Goal: Find specific page/section: Find specific page/section

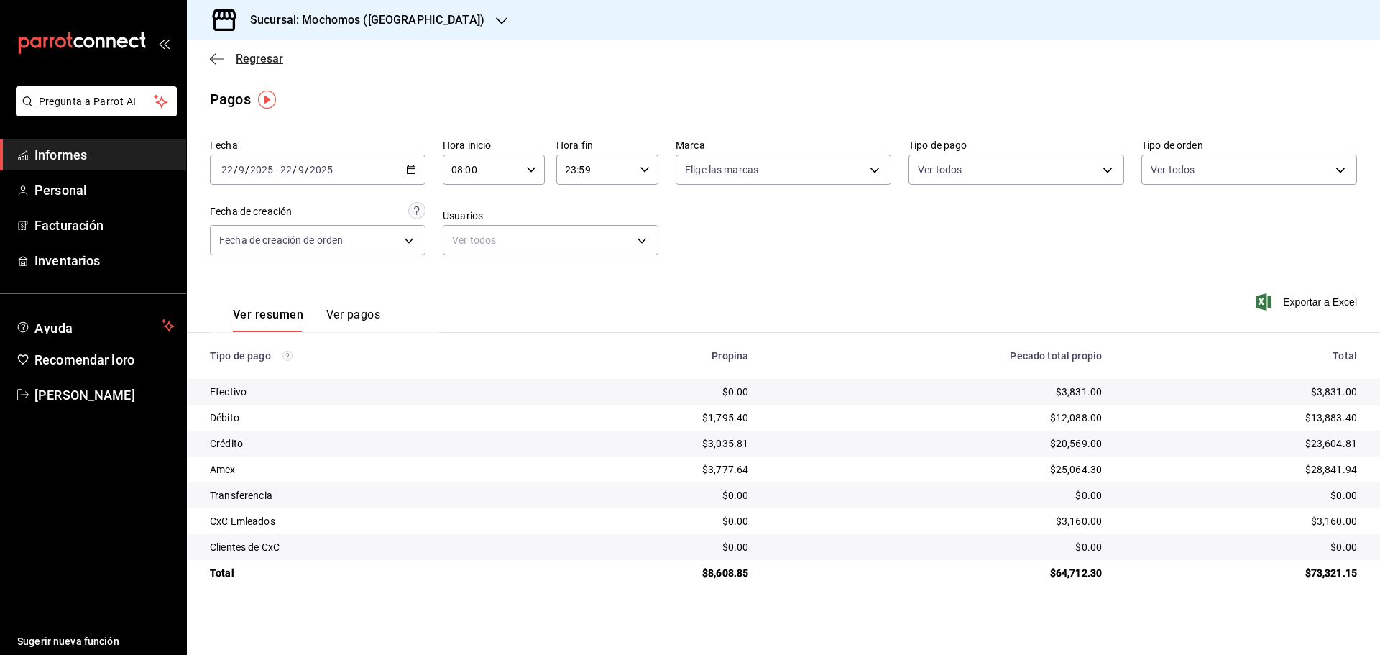
click at [261, 56] on font "Regresar" at bounding box center [259, 59] width 47 height 14
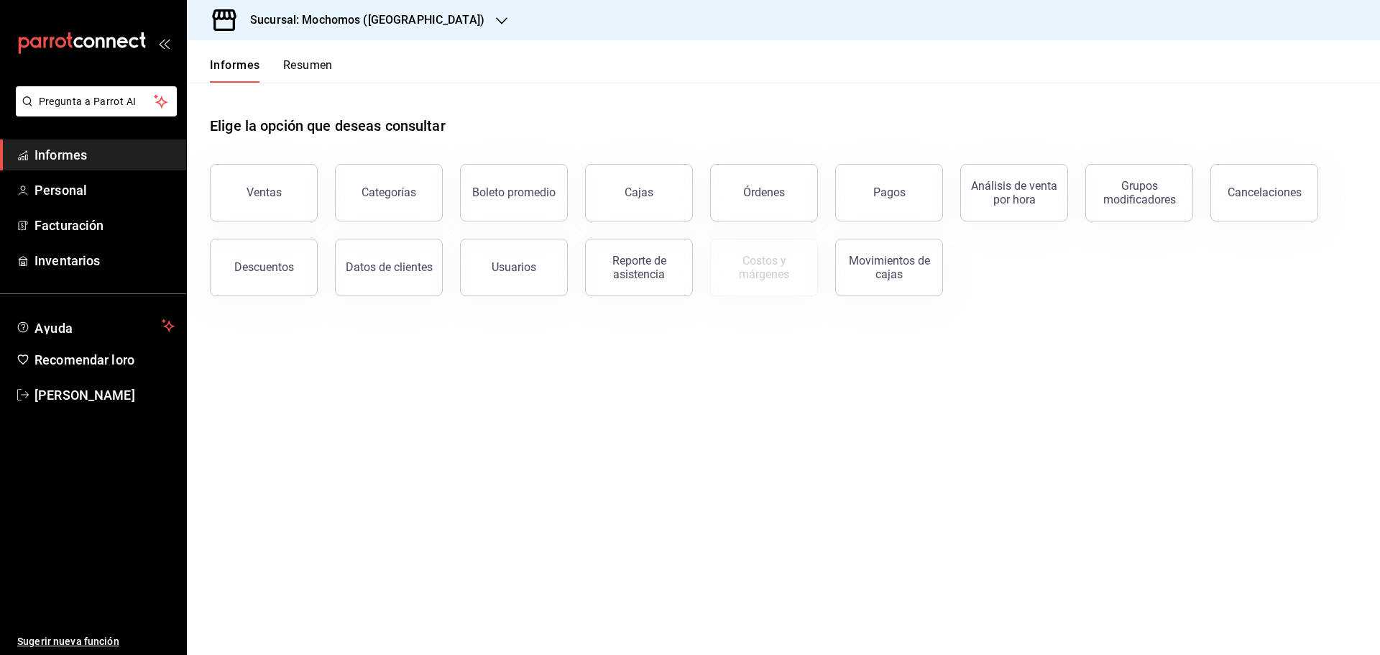
click at [306, 70] on font "Resumen" at bounding box center [308, 65] width 50 height 14
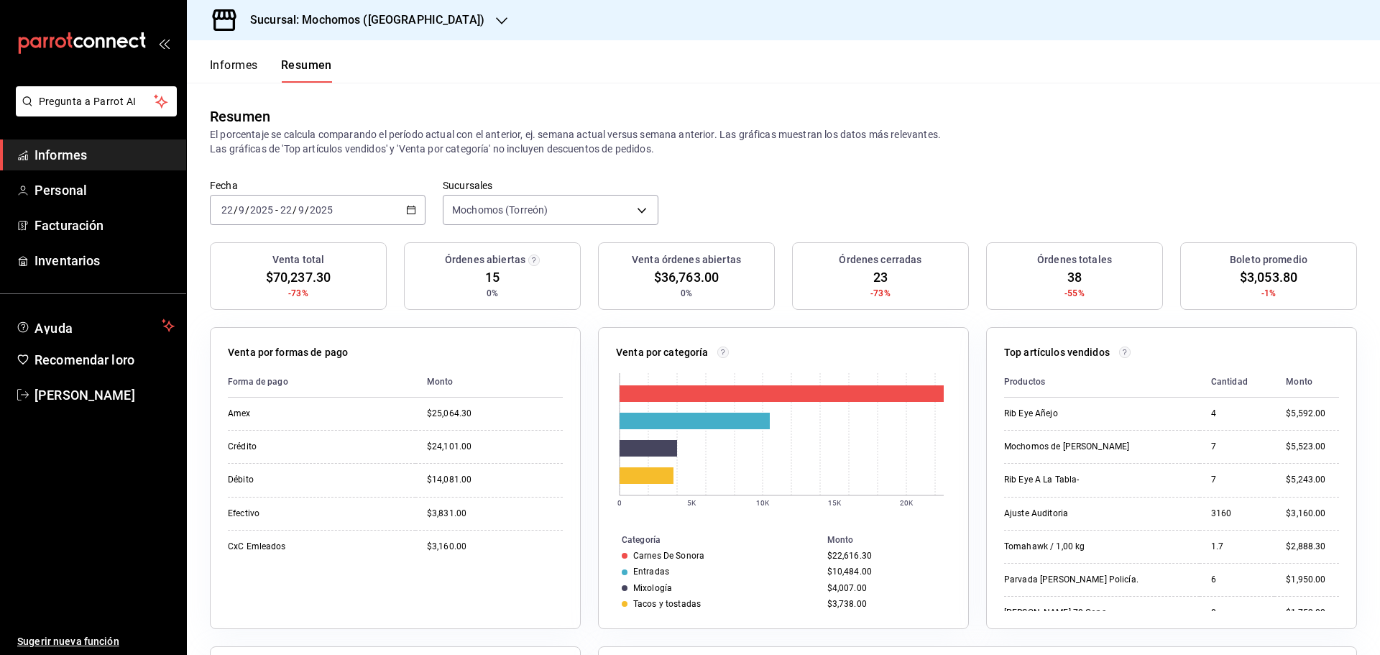
click at [230, 68] on font "Informes" at bounding box center [234, 65] width 48 height 14
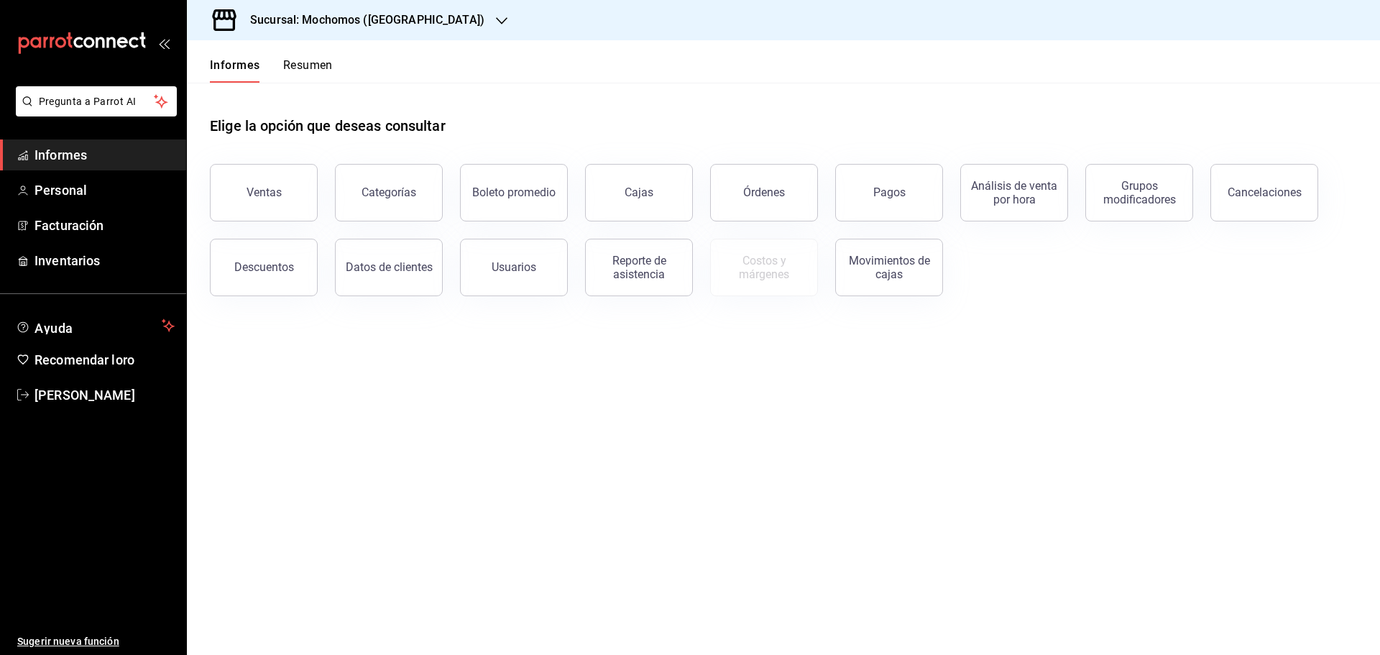
click at [313, 69] on font "Resumen" at bounding box center [308, 65] width 50 height 14
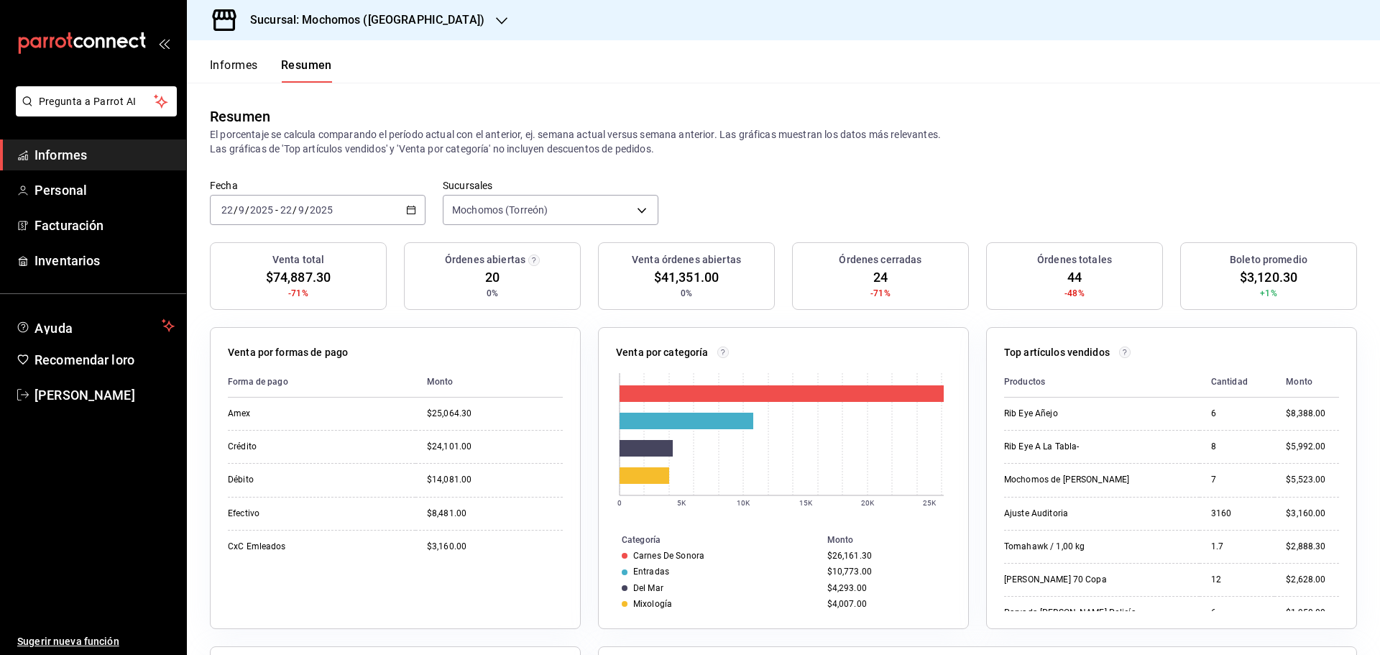
click at [223, 60] on font "Informes" at bounding box center [234, 65] width 48 height 14
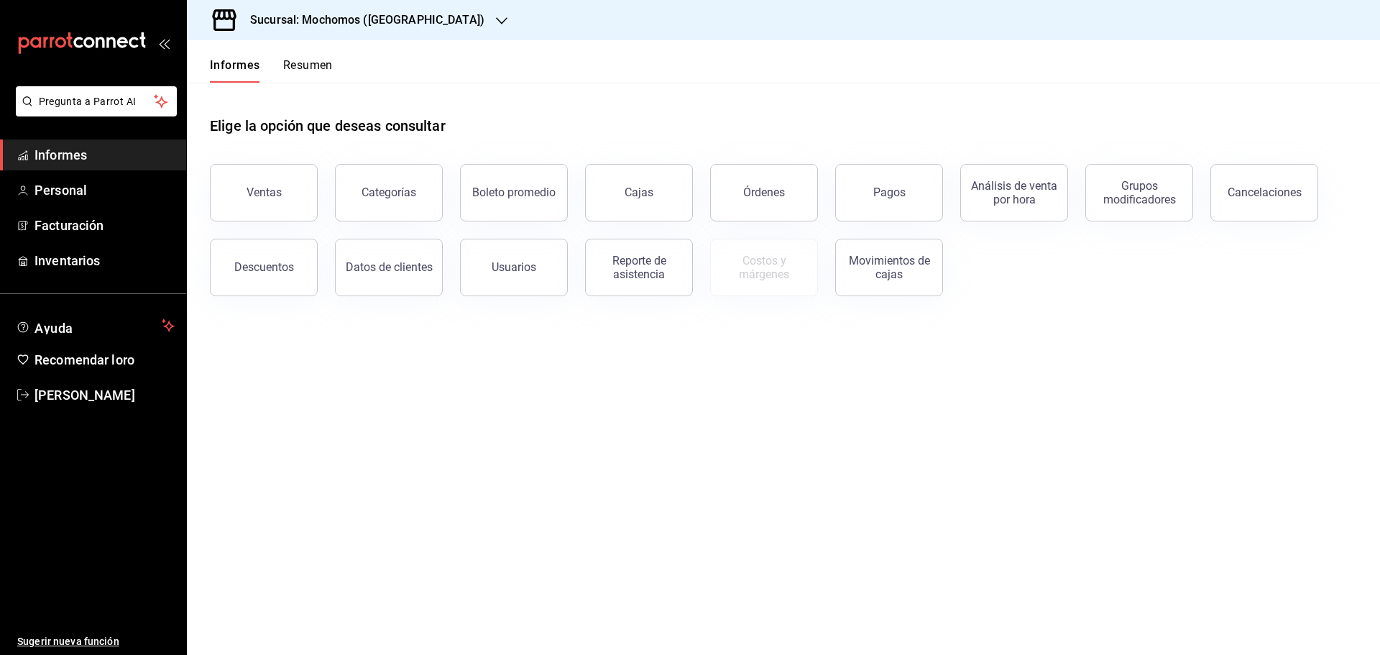
click at [315, 66] on font "Resumen" at bounding box center [308, 65] width 50 height 14
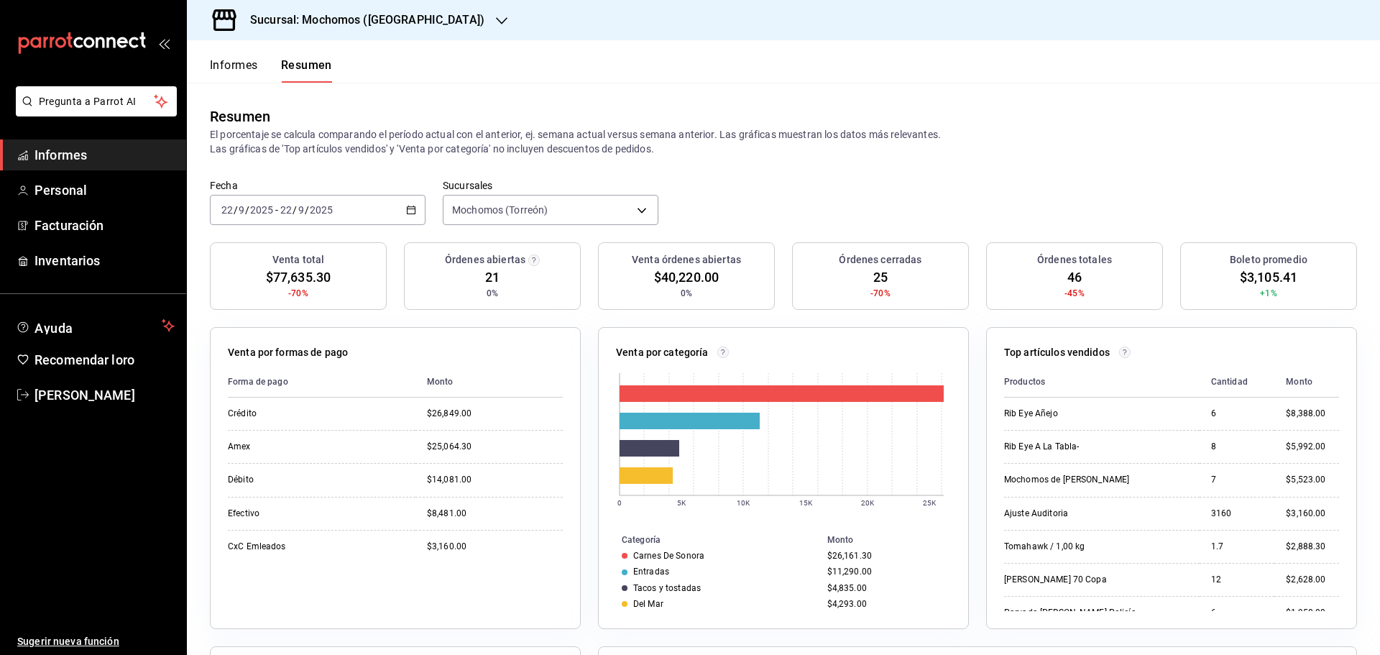
click at [246, 72] on font "Informes" at bounding box center [234, 64] width 48 height 15
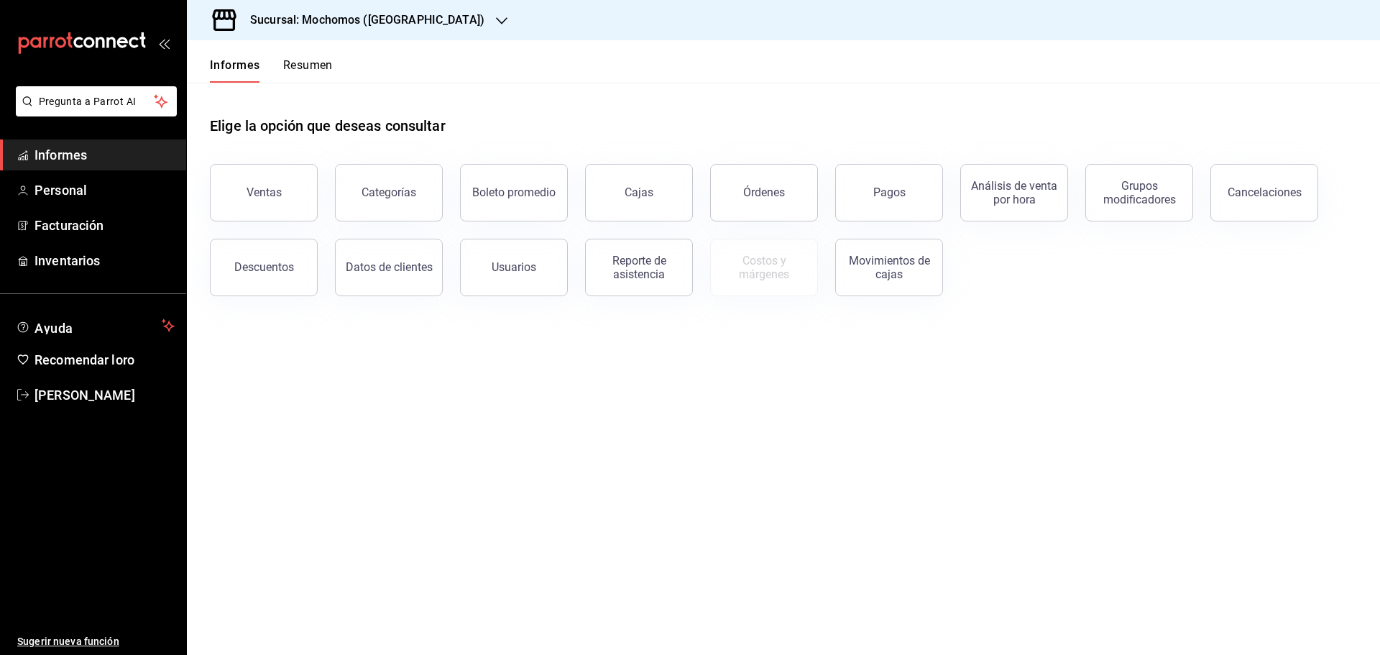
click at [310, 70] on font "Resumen" at bounding box center [308, 65] width 50 height 14
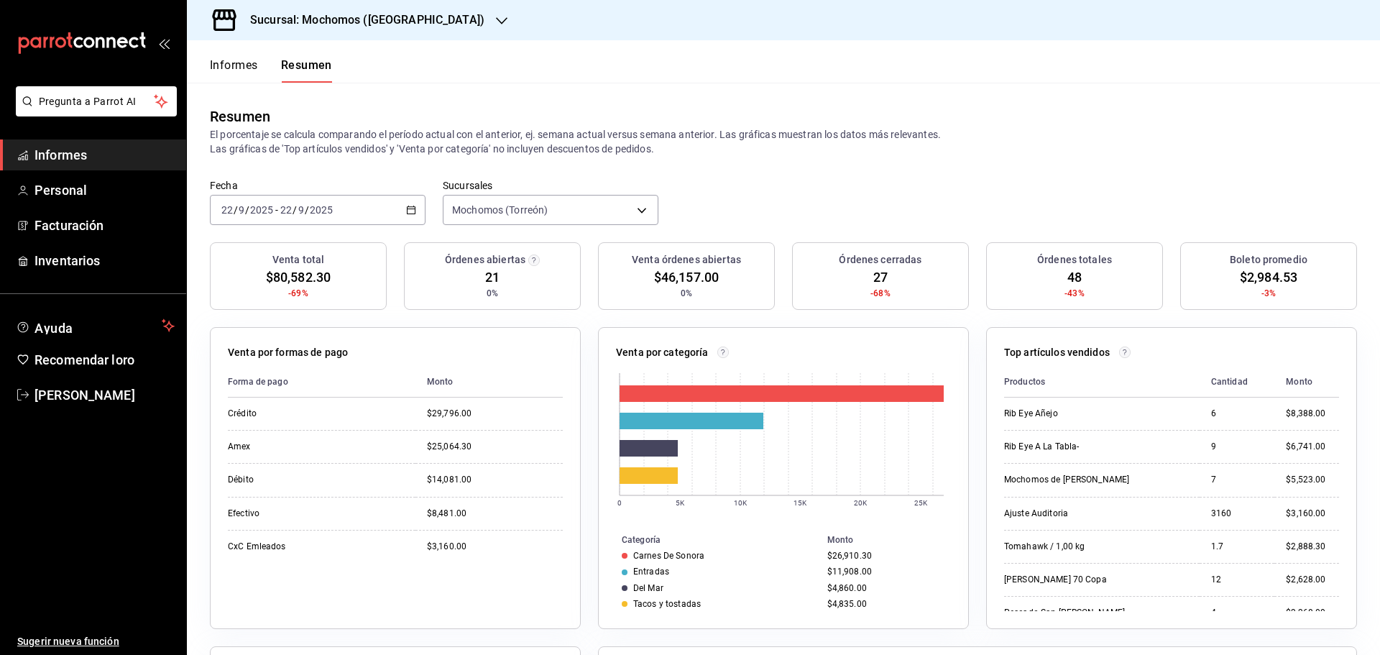
click at [248, 69] on font "Informes" at bounding box center [234, 65] width 48 height 14
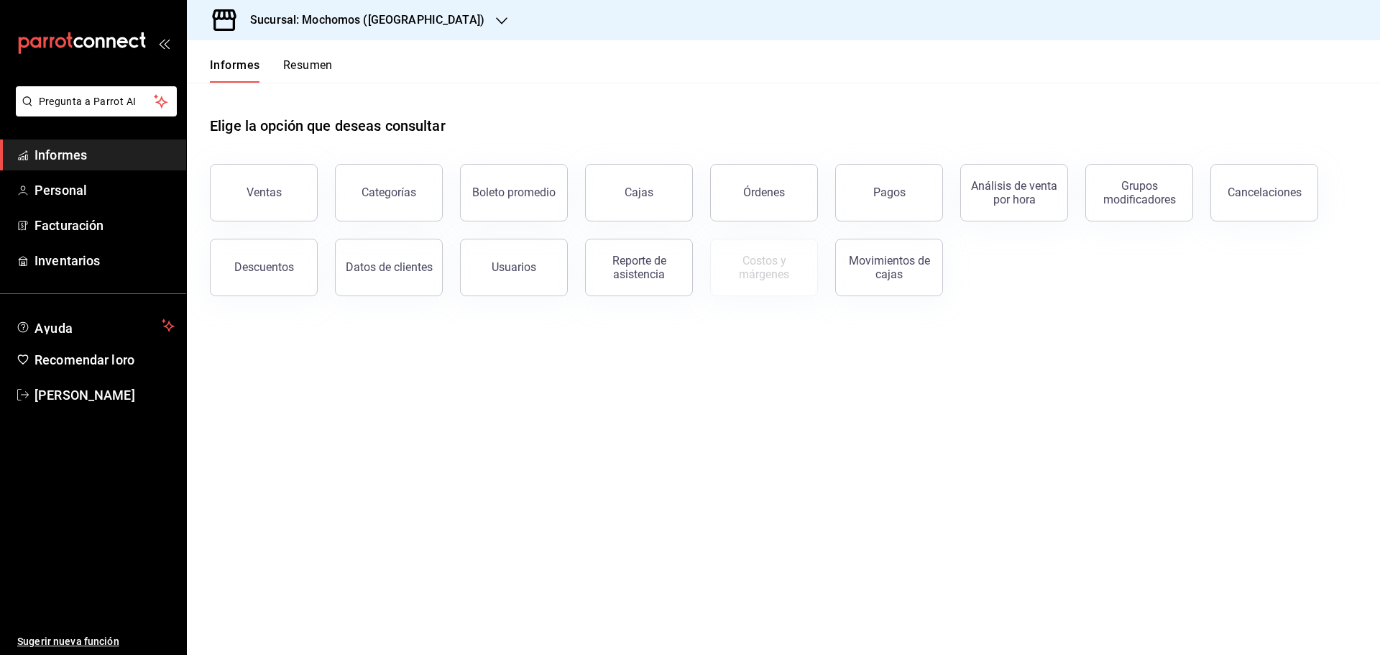
click at [310, 67] on font "Resumen" at bounding box center [308, 65] width 50 height 14
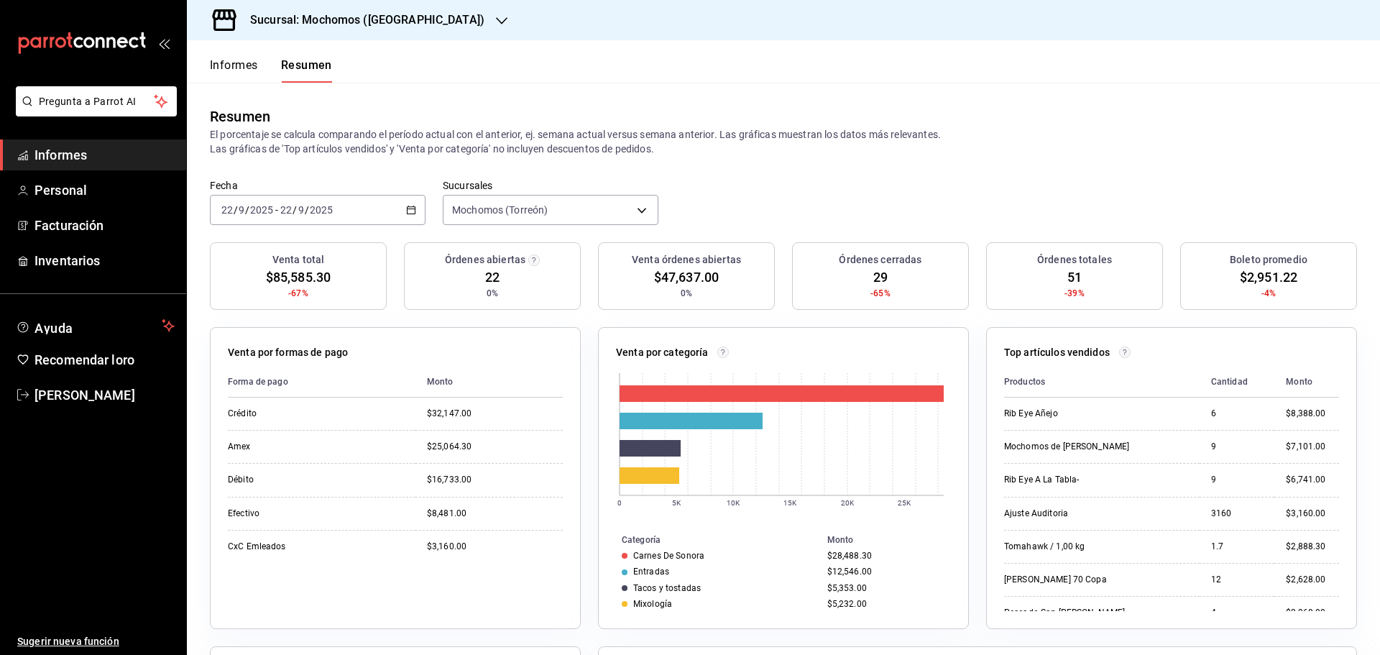
click at [252, 61] on font "Informes" at bounding box center [234, 65] width 48 height 14
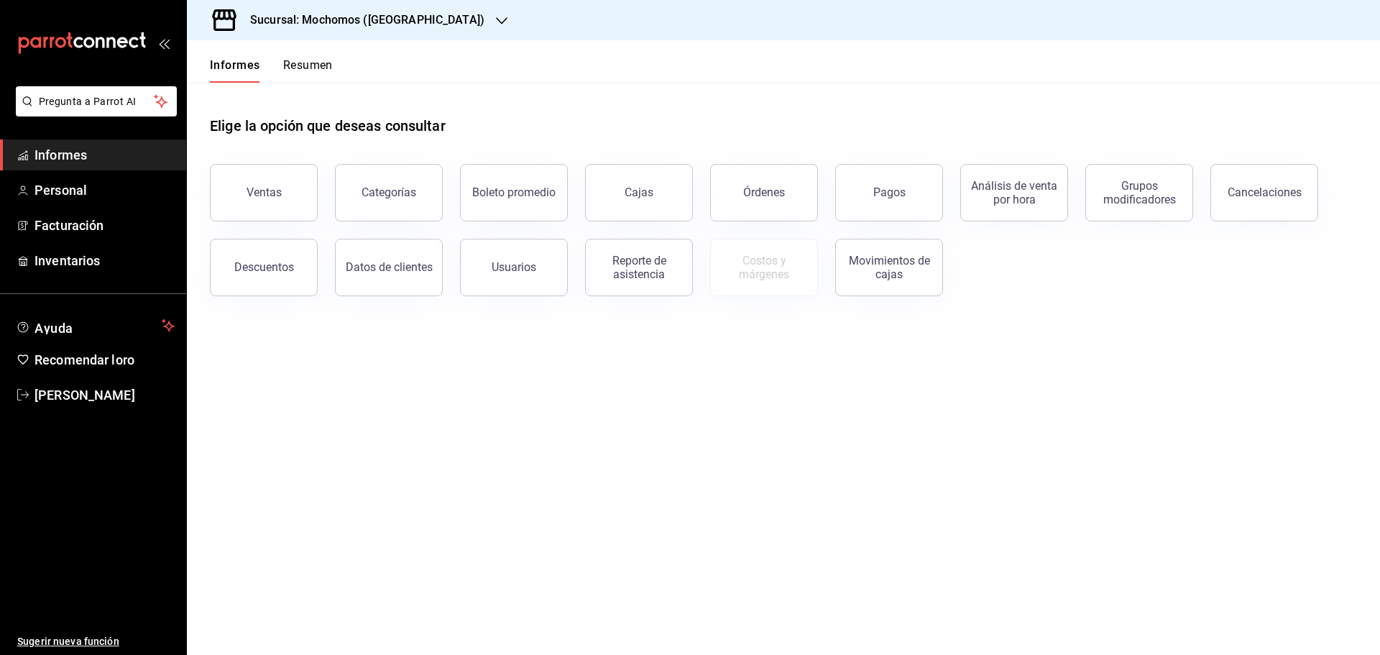
click at [321, 75] on button "Resumen" at bounding box center [308, 69] width 50 height 25
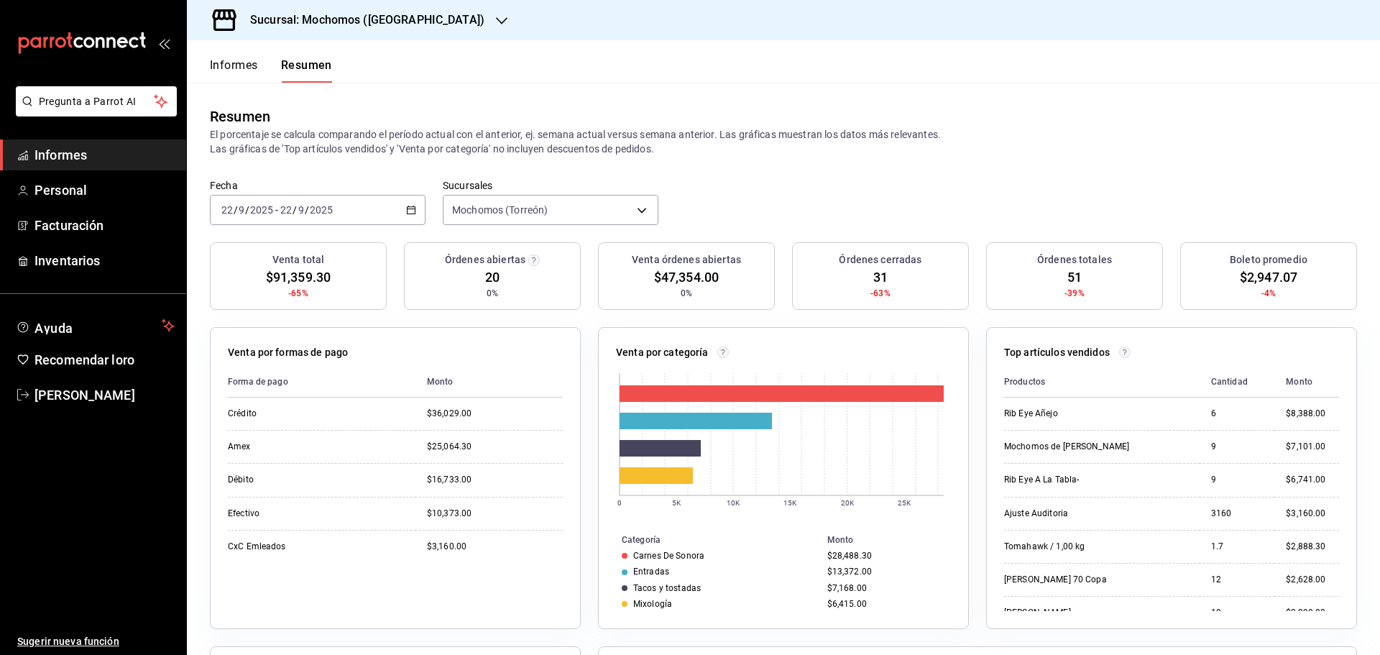
click at [241, 70] on font "Informes" at bounding box center [234, 65] width 48 height 14
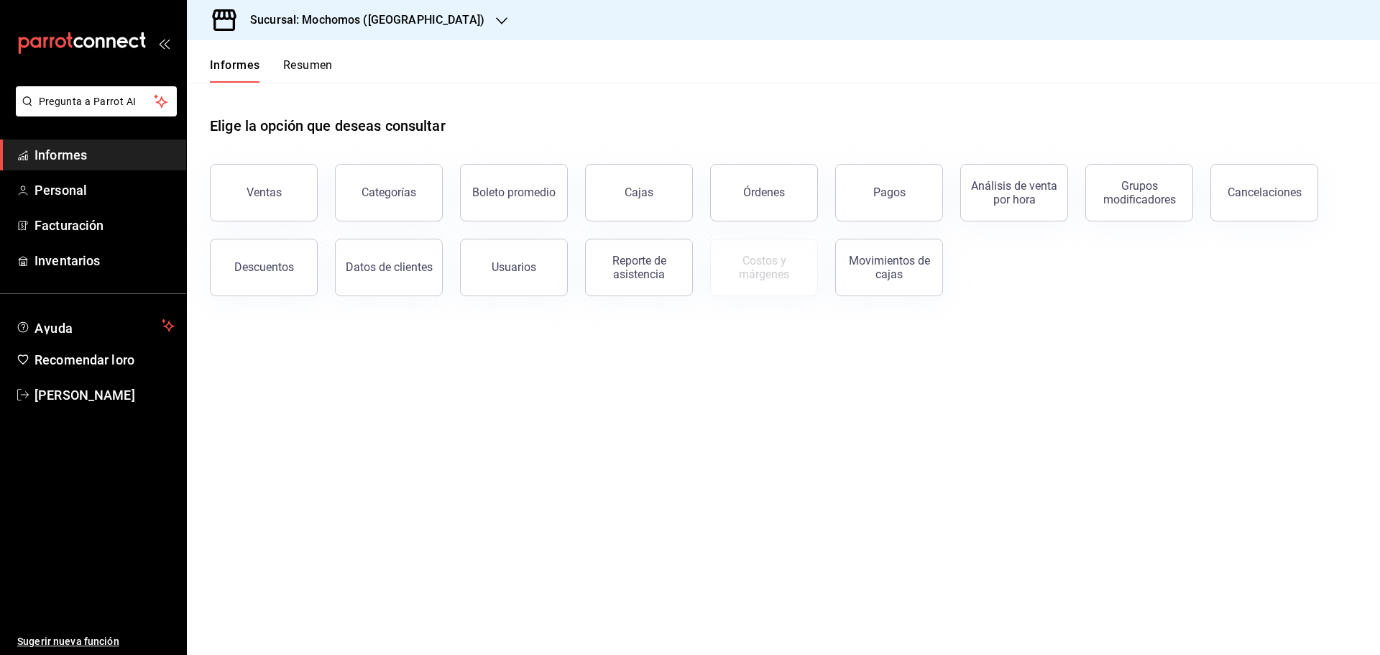
click at [327, 69] on font "Resumen" at bounding box center [308, 65] width 50 height 14
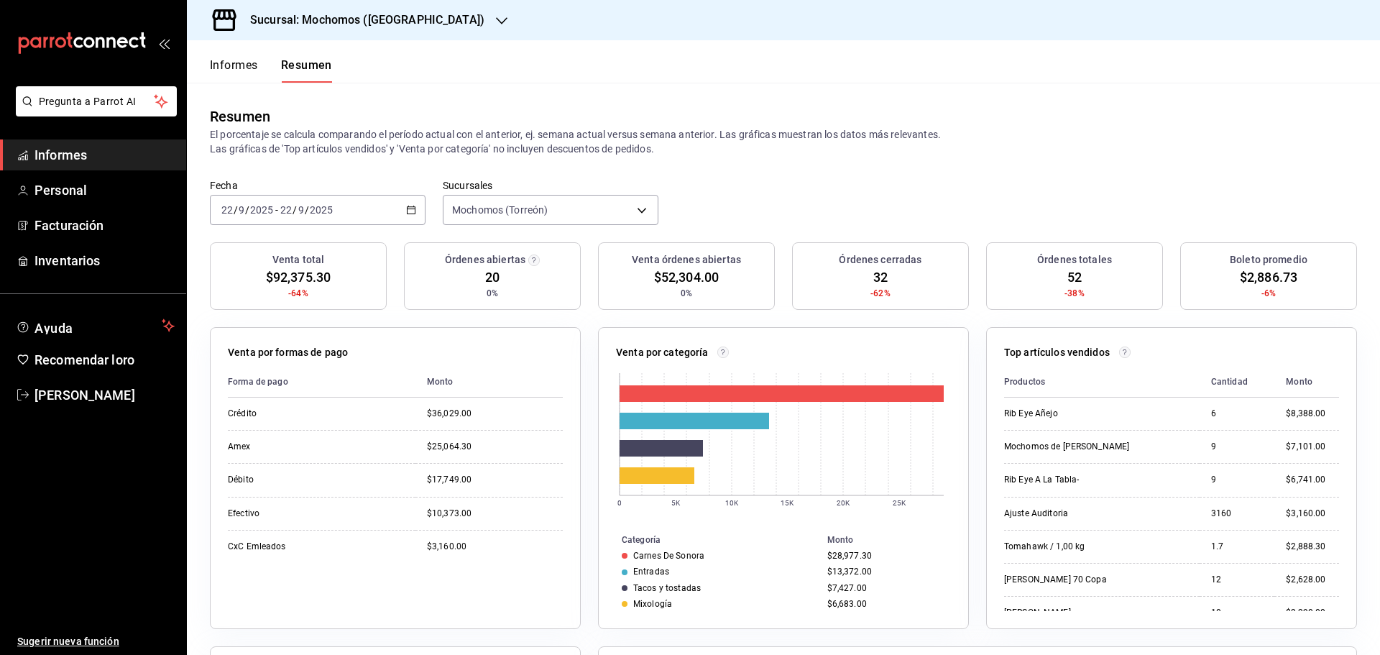
click at [230, 65] on font "Informes" at bounding box center [234, 65] width 48 height 14
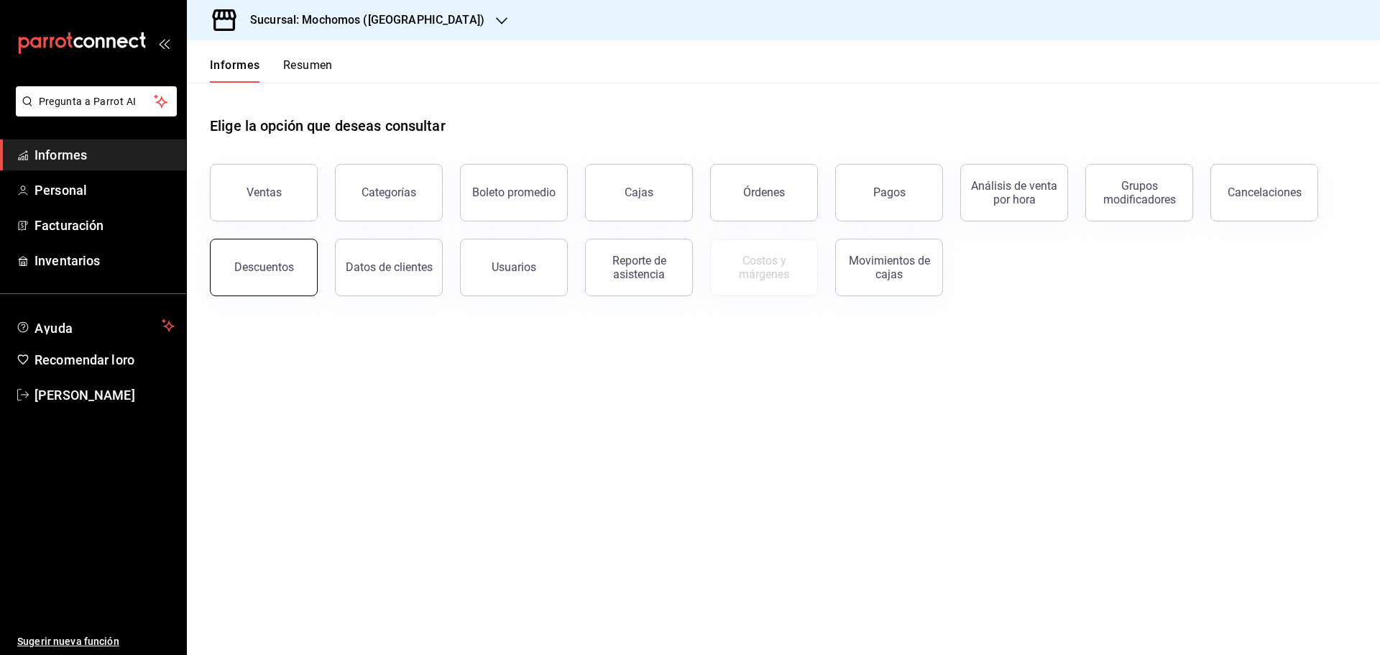
click at [272, 276] on button "Descuentos" at bounding box center [264, 267] width 108 height 57
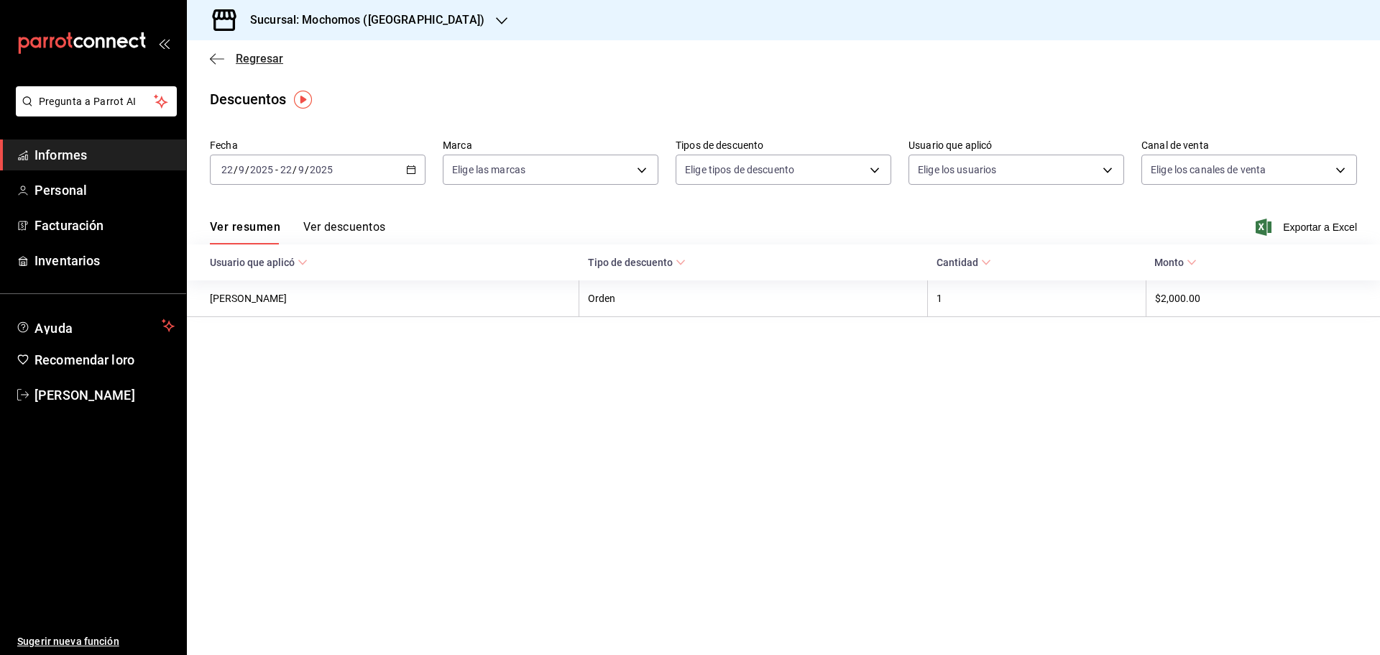
click at [264, 56] on font "Regresar" at bounding box center [259, 59] width 47 height 14
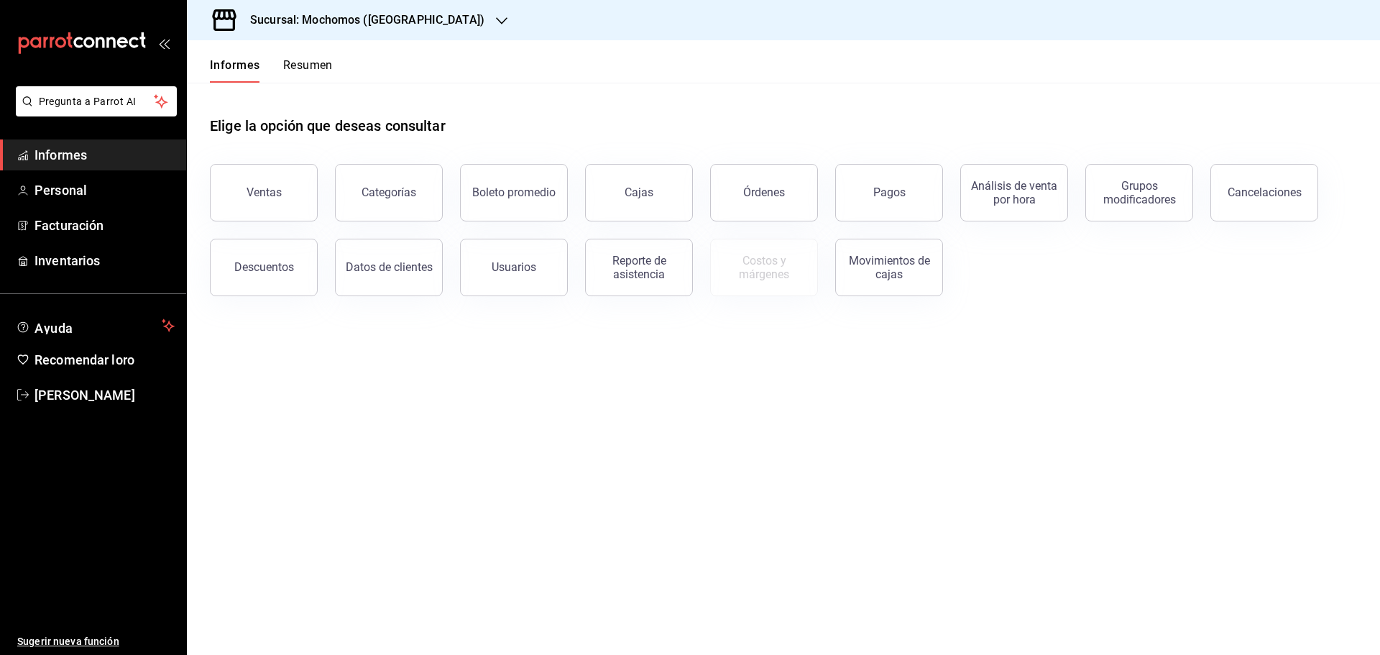
click at [325, 68] on font "Resumen" at bounding box center [308, 65] width 50 height 14
